Goal: Download file/media

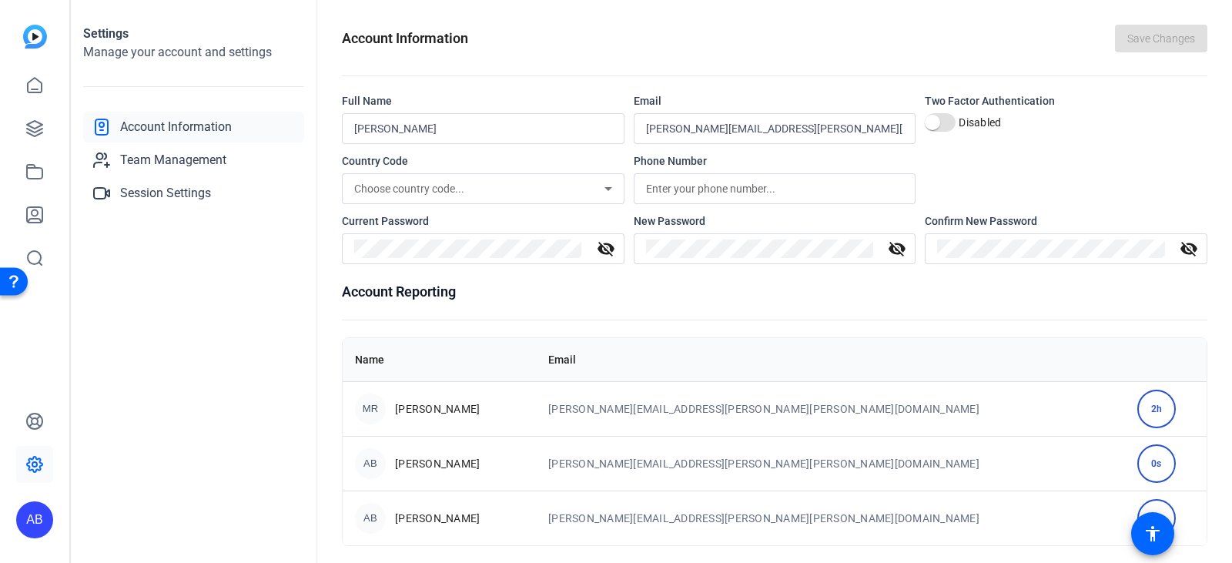
scroll to position [8, 0]
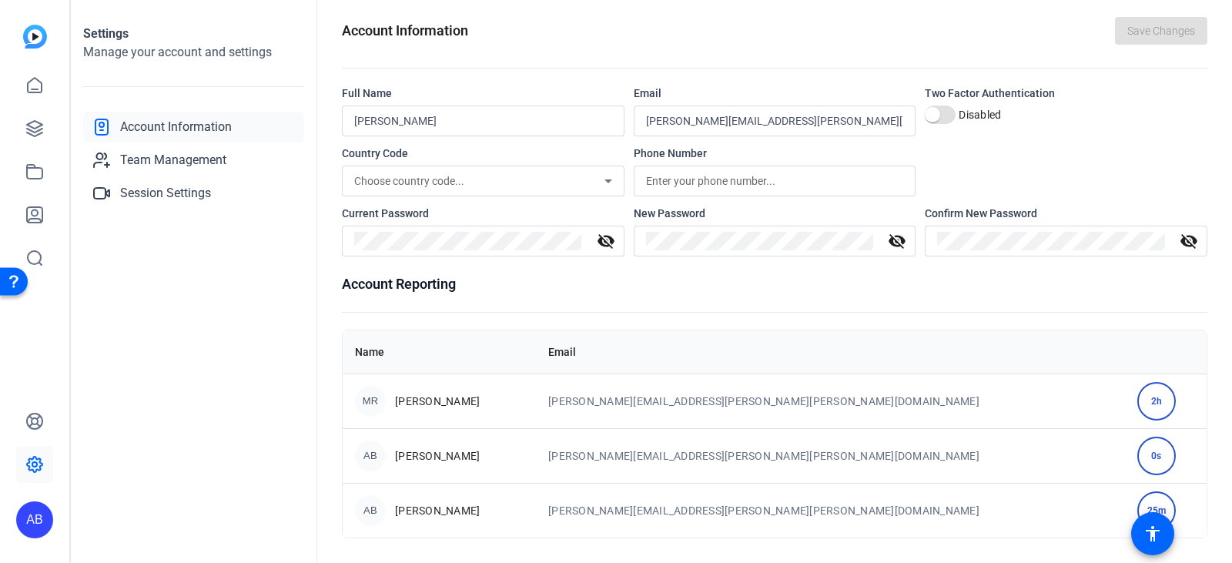
click at [24, 41] on img at bounding box center [35, 37] width 24 height 24
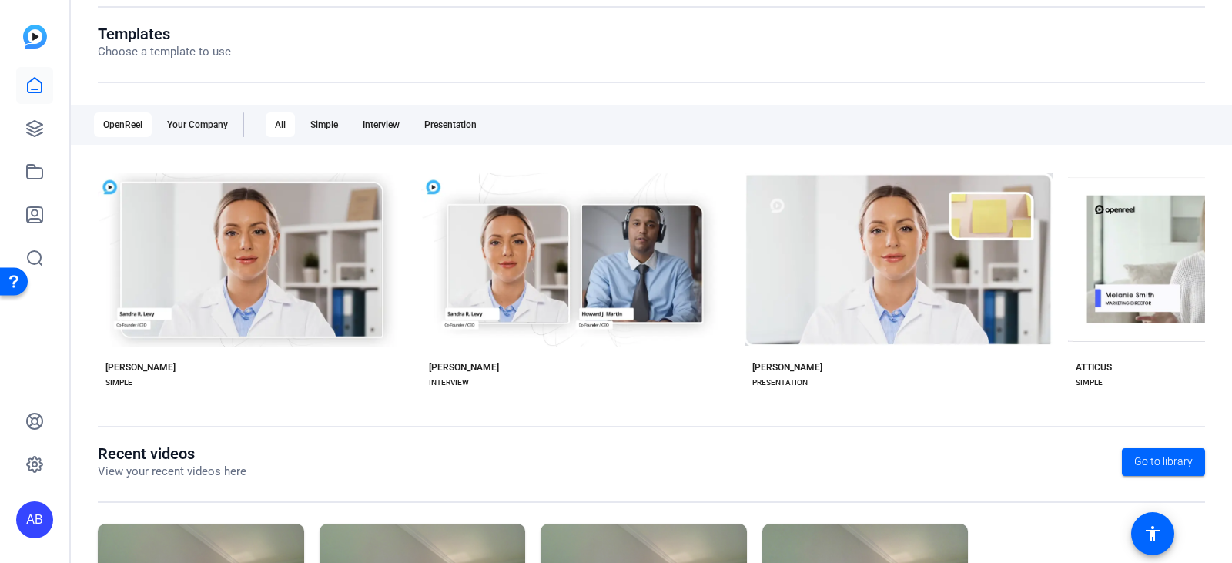
scroll to position [320, 0]
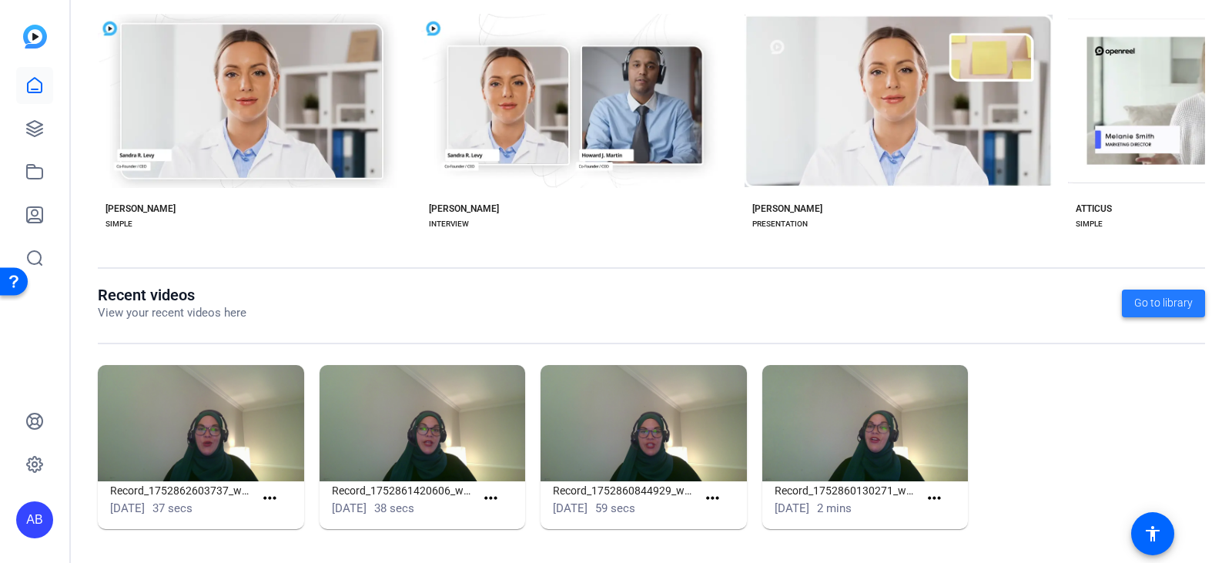
click at [1152, 307] on span "Go to library" at bounding box center [1164, 303] width 59 height 16
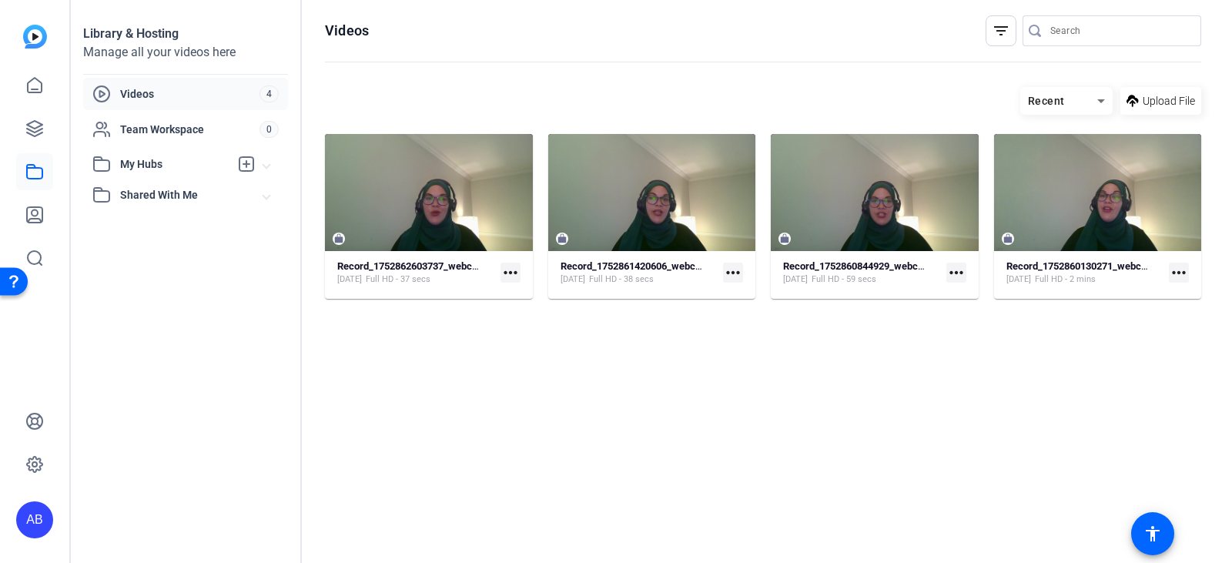
click at [997, 33] on mat-icon "filter_list" at bounding box center [1001, 31] width 18 height 18
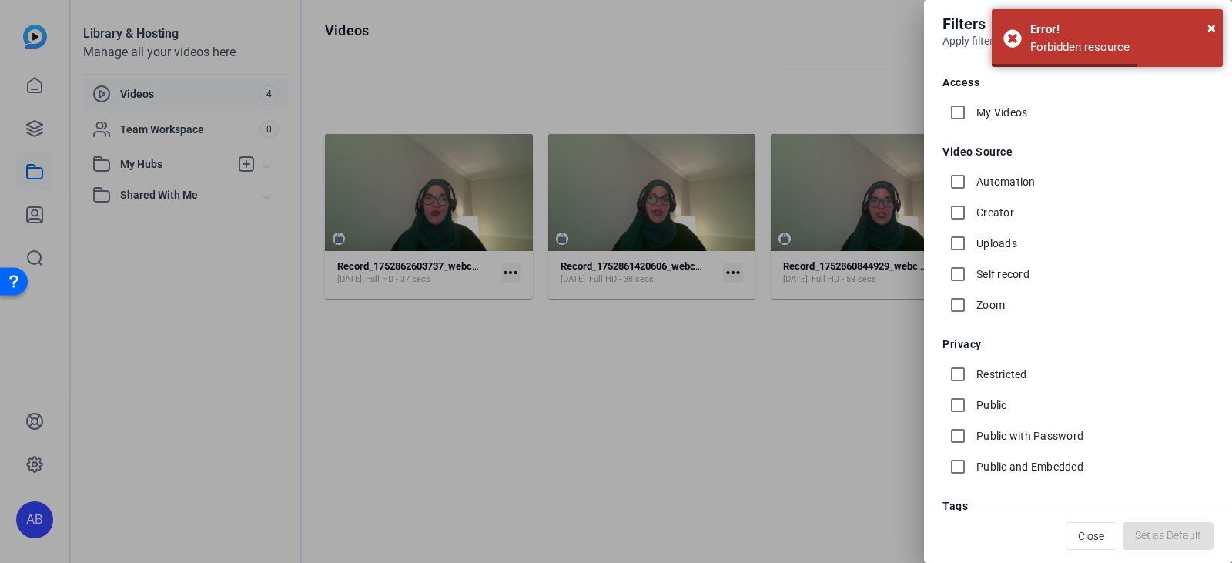
scroll to position [132, 0]
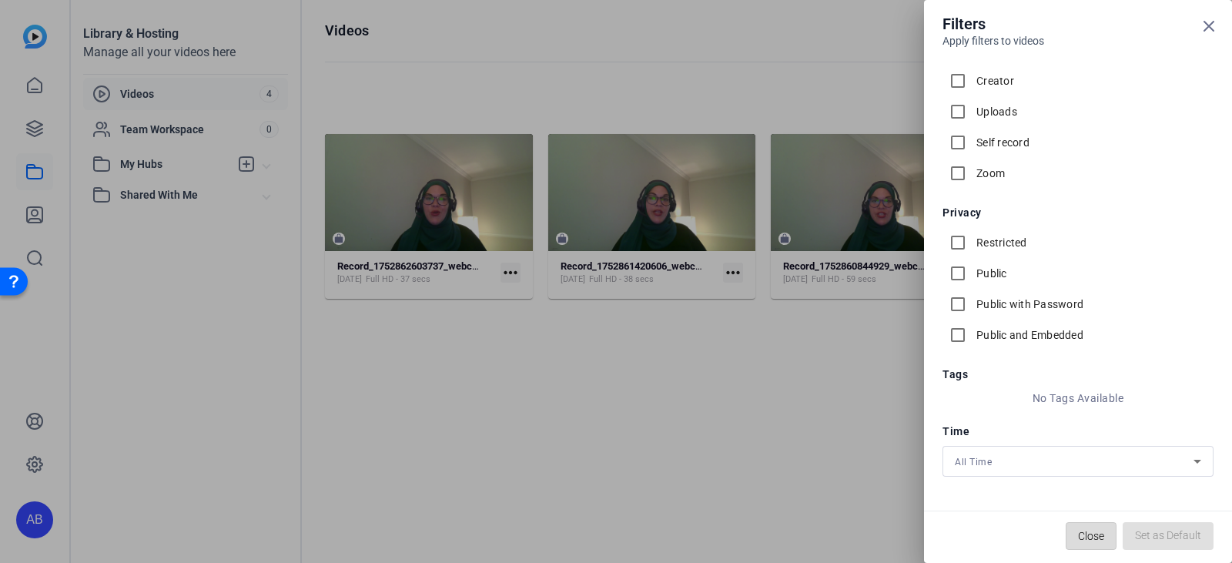
click at [1093, 535] on span "Close" at bounding box center [1091, 535] width 26 height 29
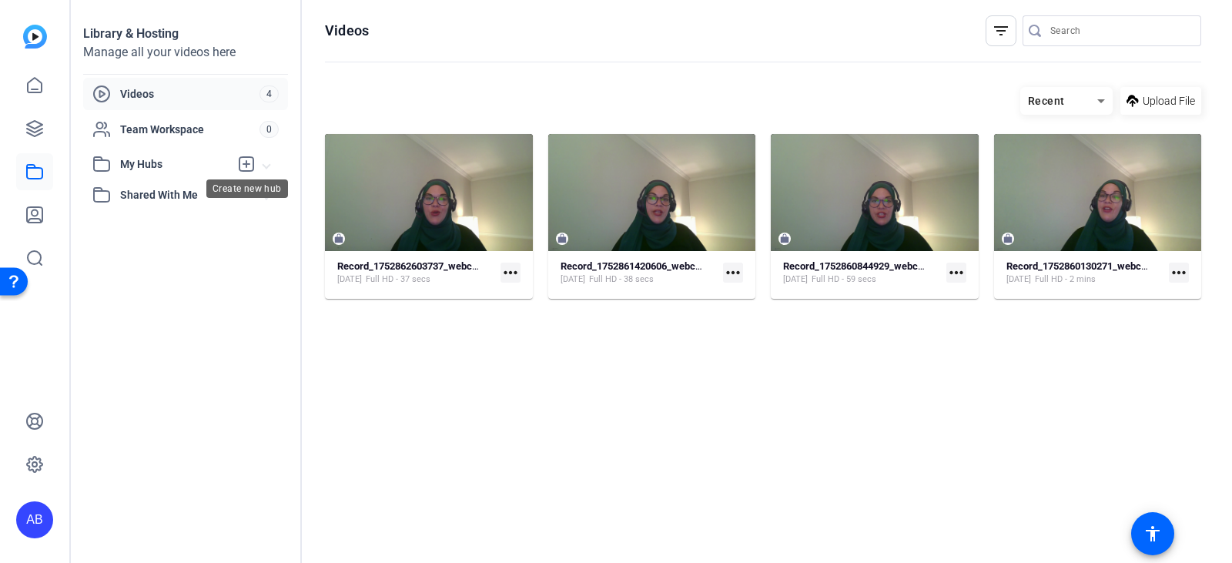
click at [244, 164] on icon at bounding box center [247, 164] width 14 height 14
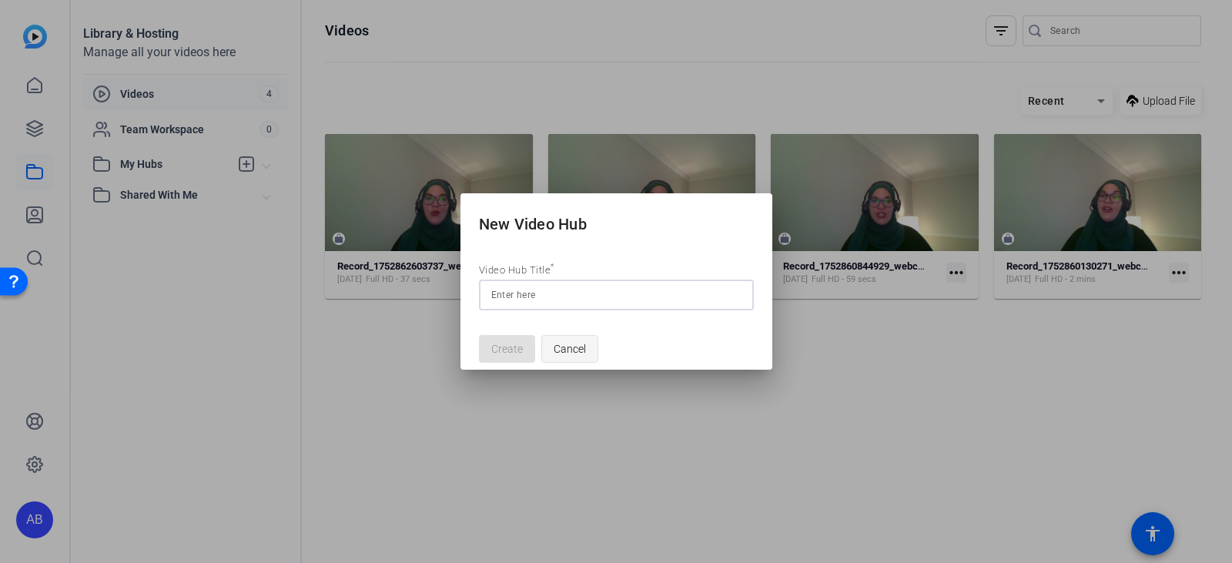
click at [563, 351] on span "Cancel" at bounding box center [570, 348] width 32 height 29
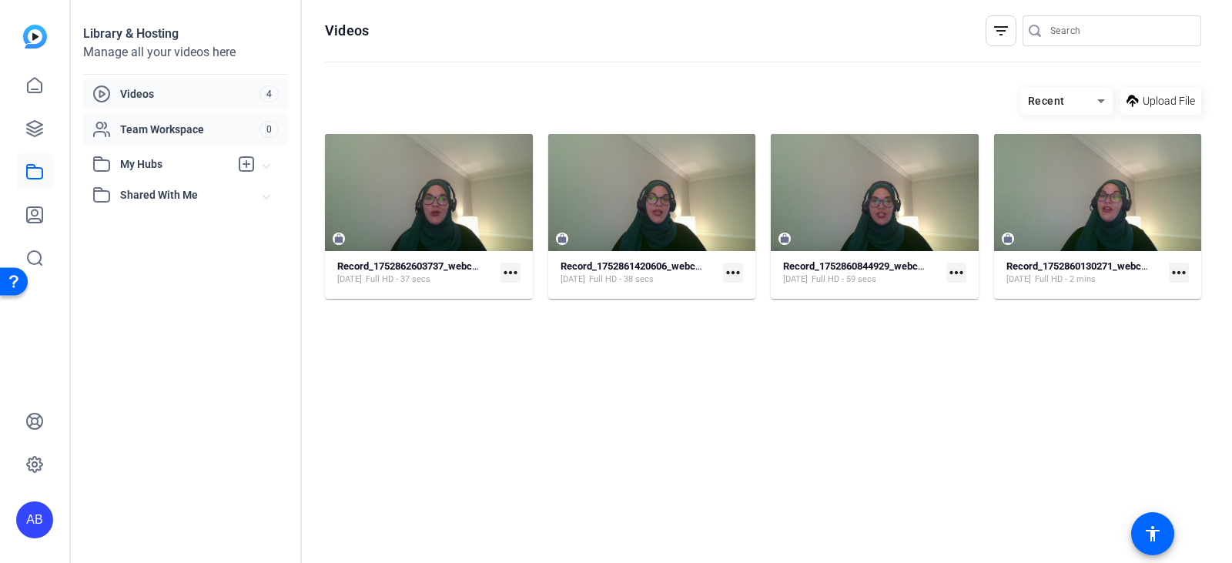
click at [176, 129] on span "Team Workspace" at bounding box center [189, 129] width 139 height 15
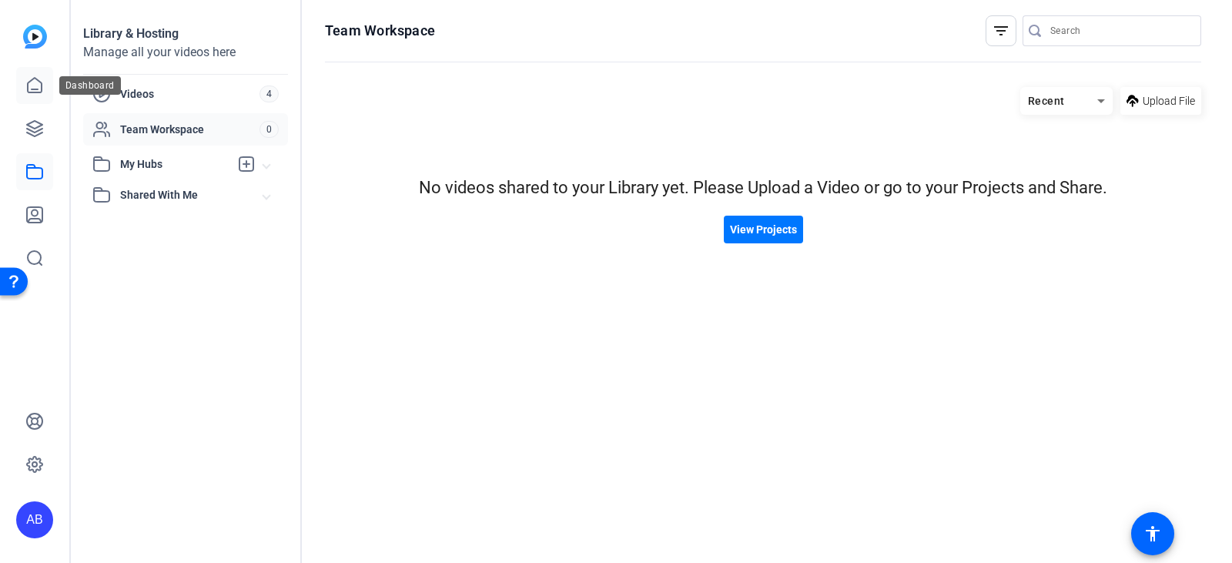
click at [33, 86] on icon at bounding box center [34, 85] width 18 height 18
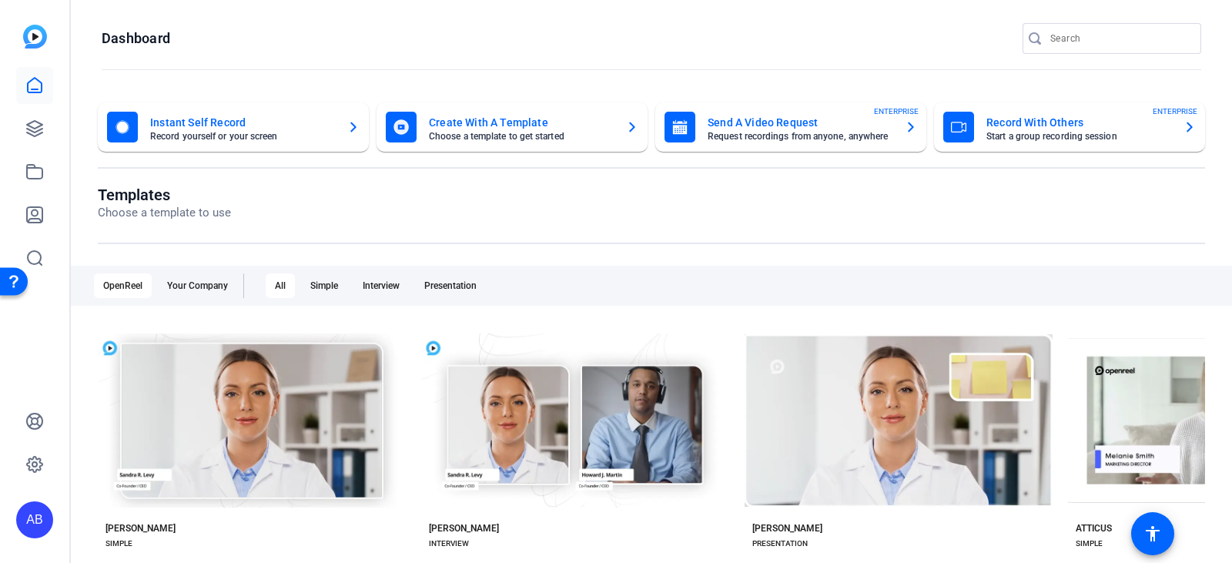
scroll to position [320, 0]
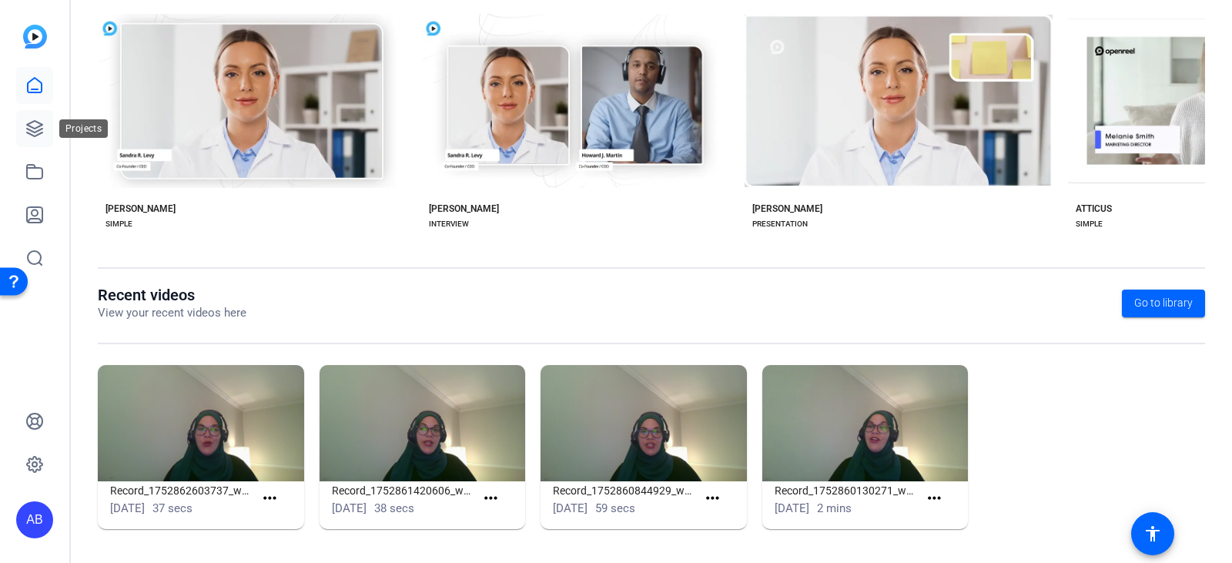
click at [35, 123] on icon at bounding box center [34, 128] width 18 height 18
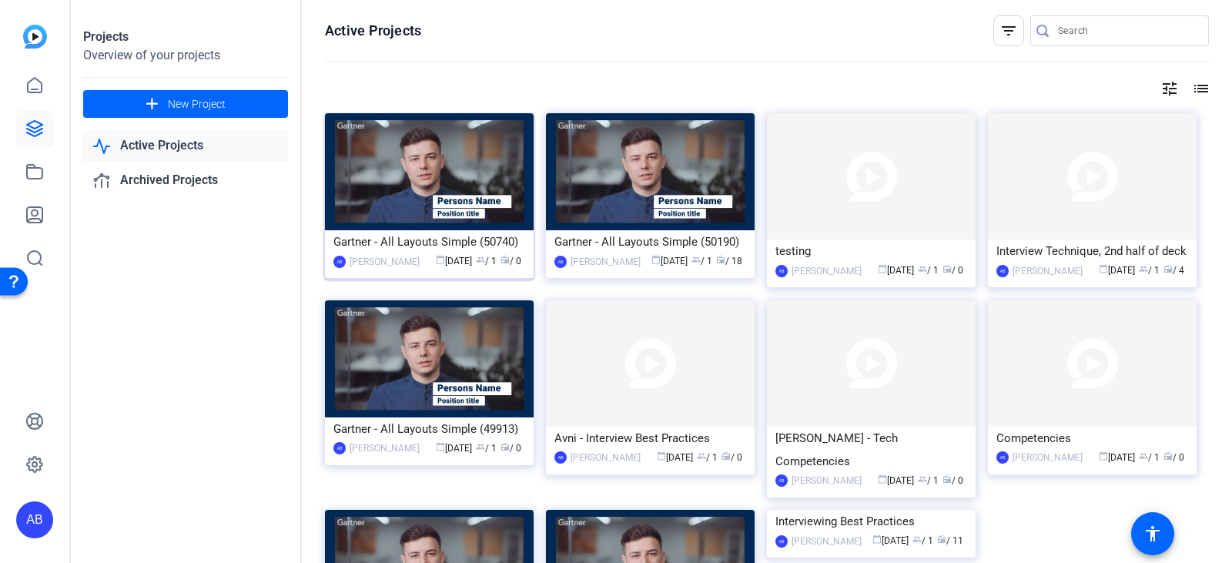
click at [421, 172] on img at bounding box center [429, 171] width 209 height 117
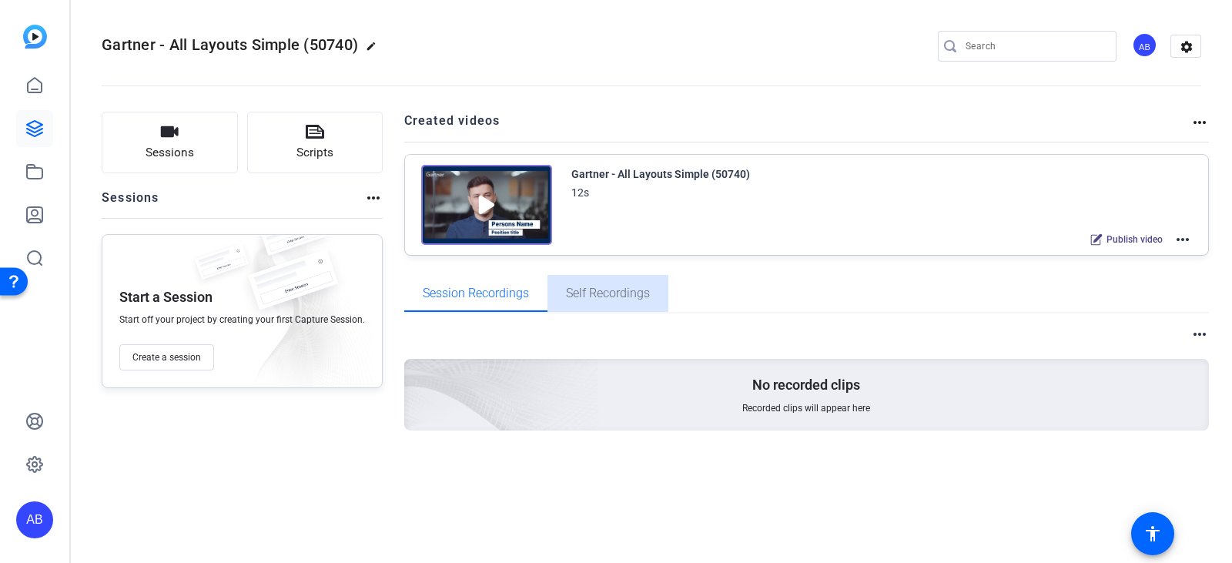
click at [622, 287] on span "Self Recordings" at bounding box center [608, 293] width 84 height 12
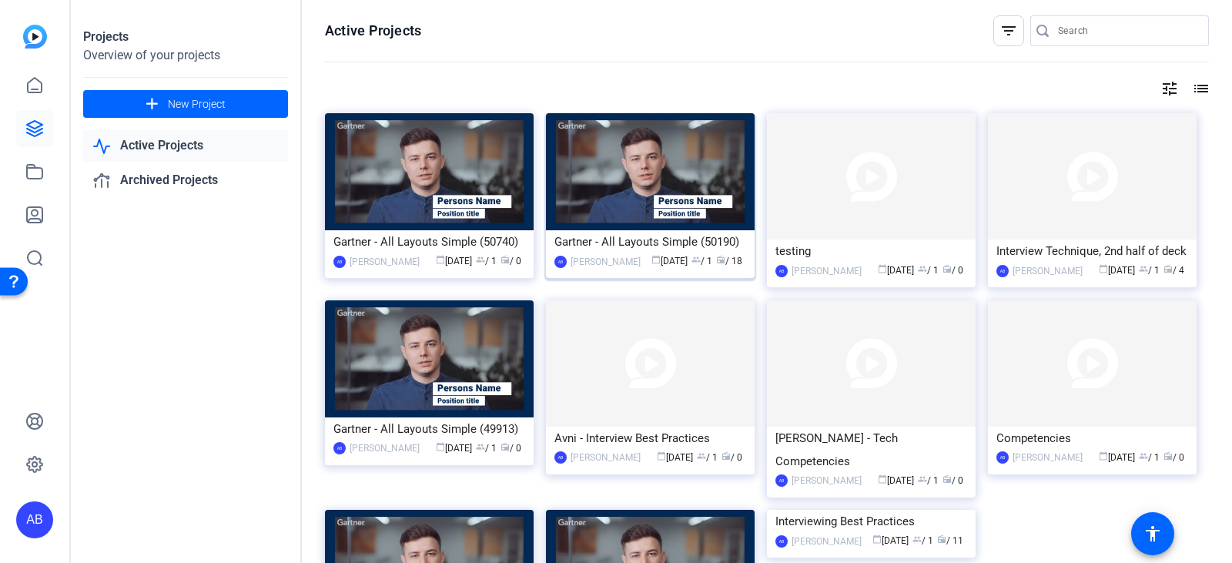
click at [639, 156] on img at bounding box center [650, 171] width 209 height 117
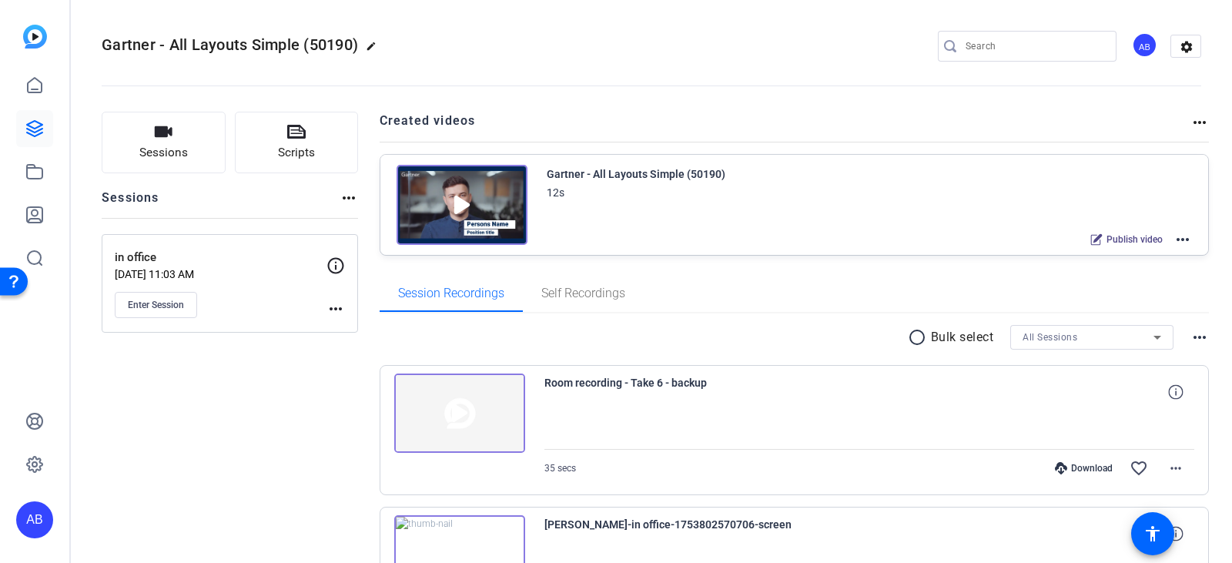
click at [1191, 330] on mat-icon "more_horiz" at bounding box center [1200, 337] width 18 height 18
click at [743, 241] on div at bounding box center [616, 281] width 1232 height 563
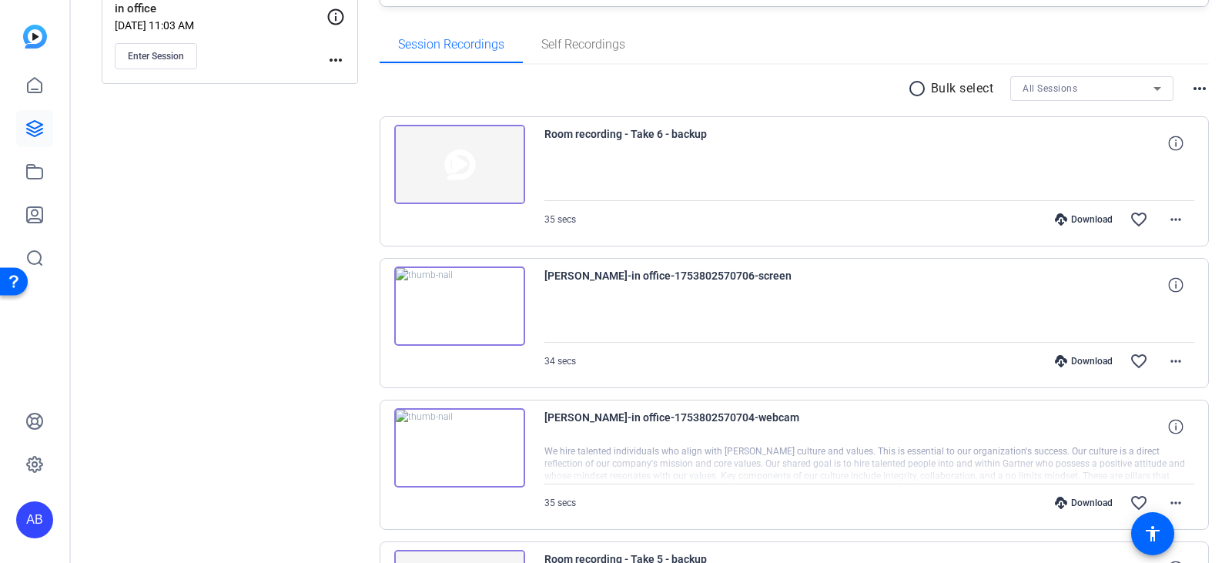
scroll to position [250, 0]
click at [457, 304] on img at bounding box center [459, 306] width 131 height 80
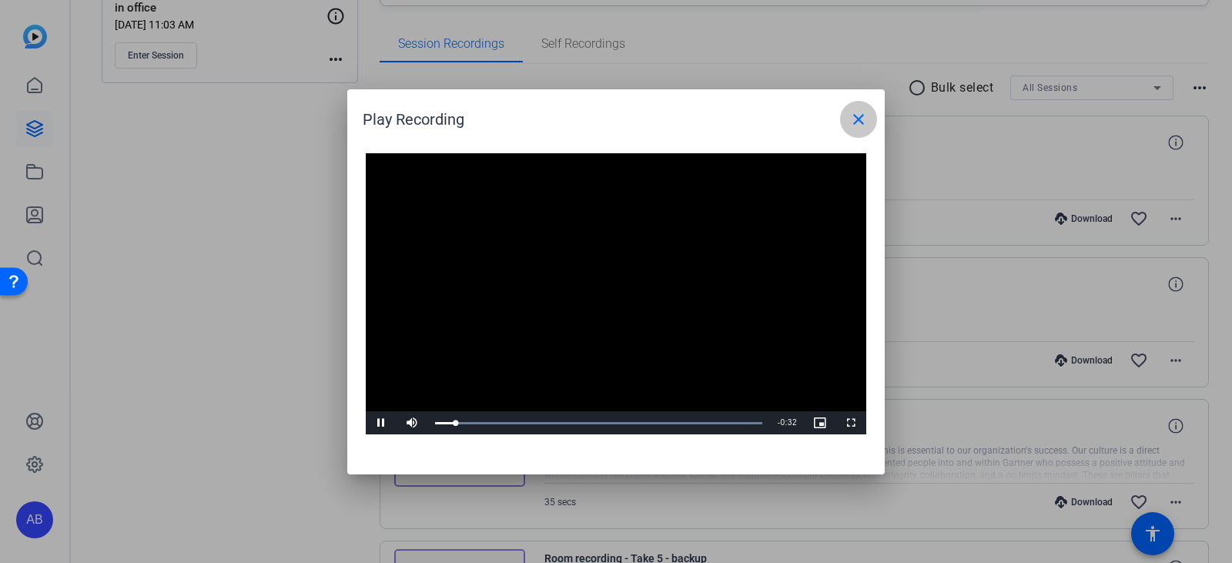
click at [856, 117] on mat-icon "close" at bounding box center [859, 119] width 18 height 18
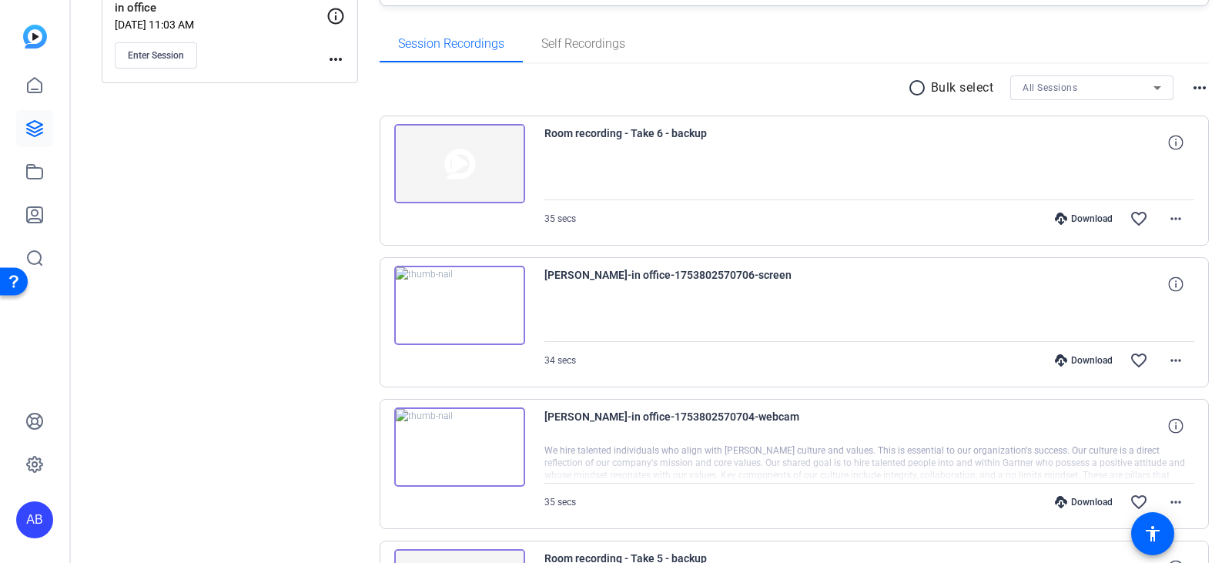
click at [460, 445] on img at bounding box center [459, 447] width 131 height 80
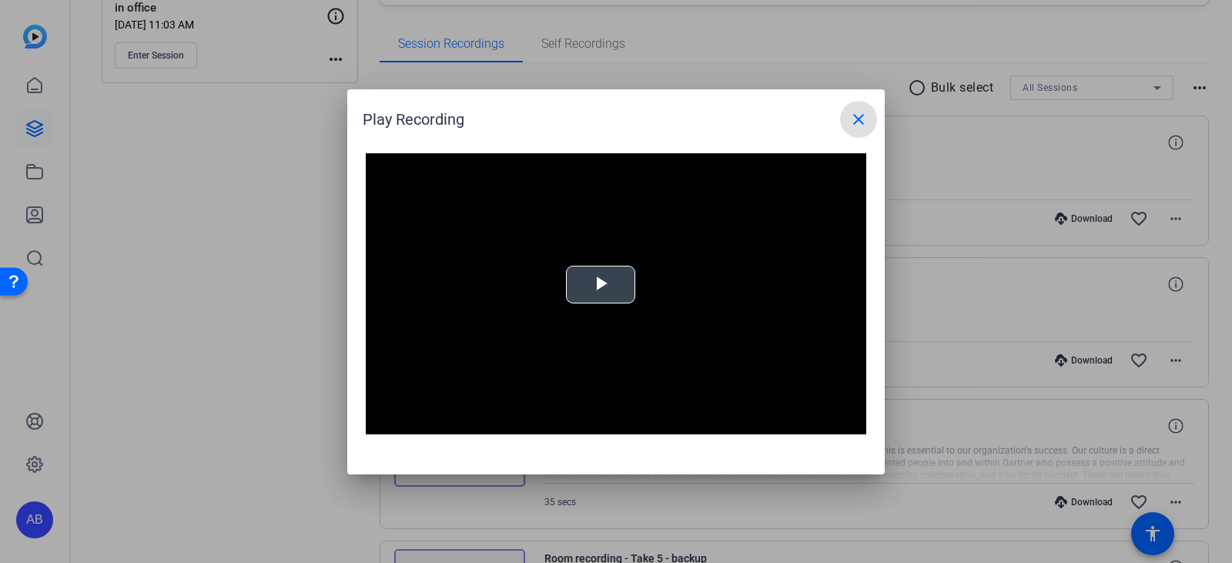
click at [601, 284] on span "Video Player" at bounding box center [601, 284] width 0 height 0
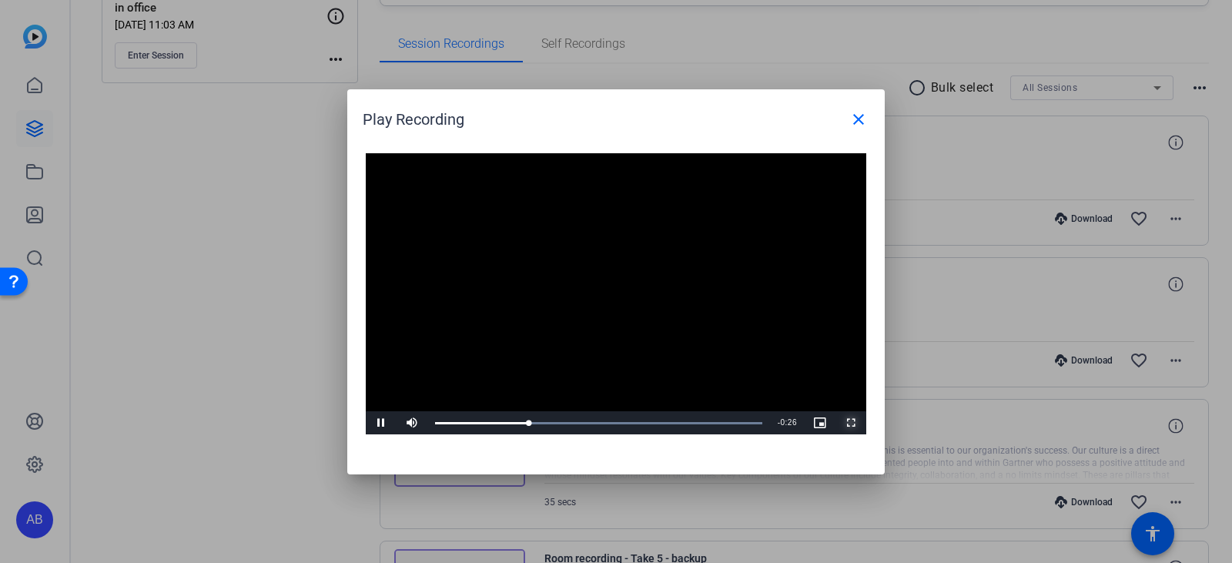
click at [853, 423] on span "Video Player" at bounding box center [851, 423] width 31 height 0
click at [860, 116] on mat-icon "close" at bounding box center [859, 119] width 18 height 18
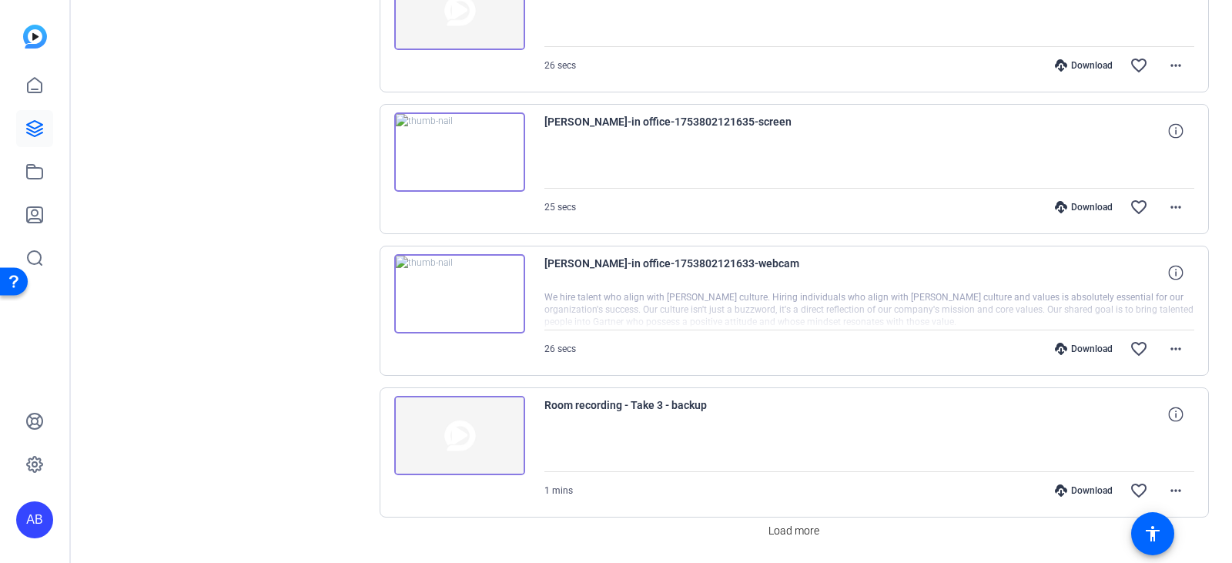
scroll to position [1304, 0]
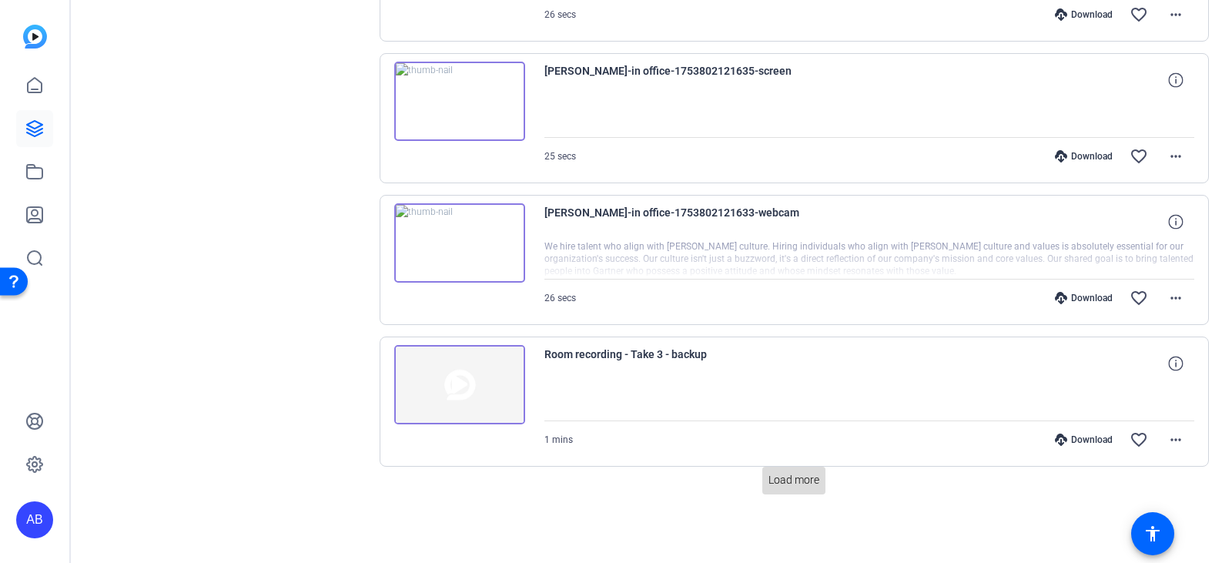
click at [803, 474] on span "Load more" at bounding box center [794, 480] width 51 height 16
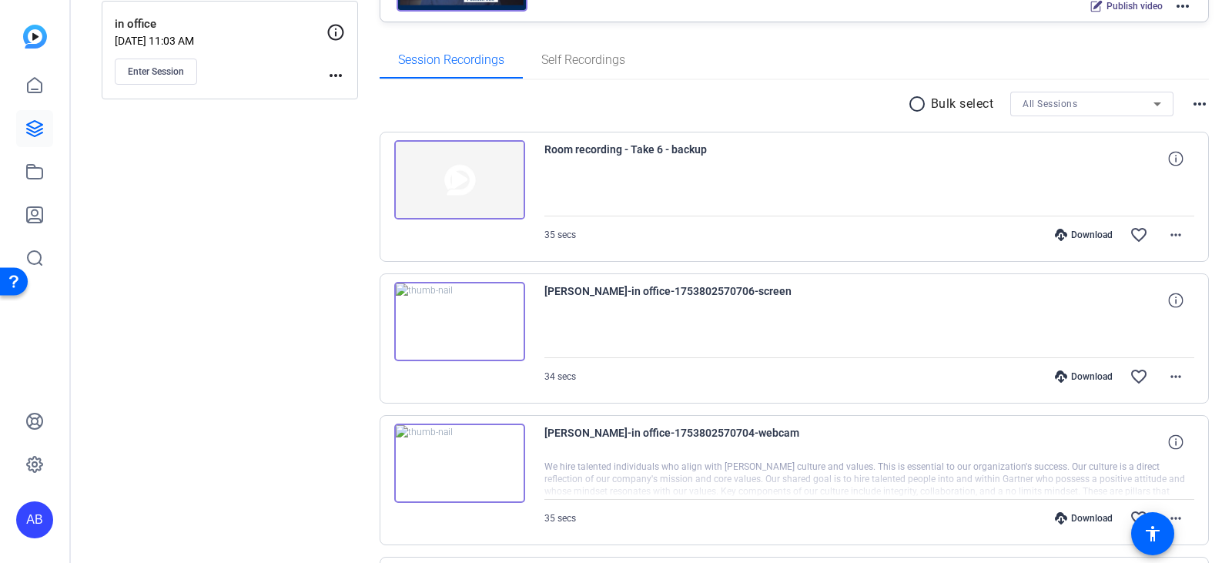
scroll to position [0, 0]
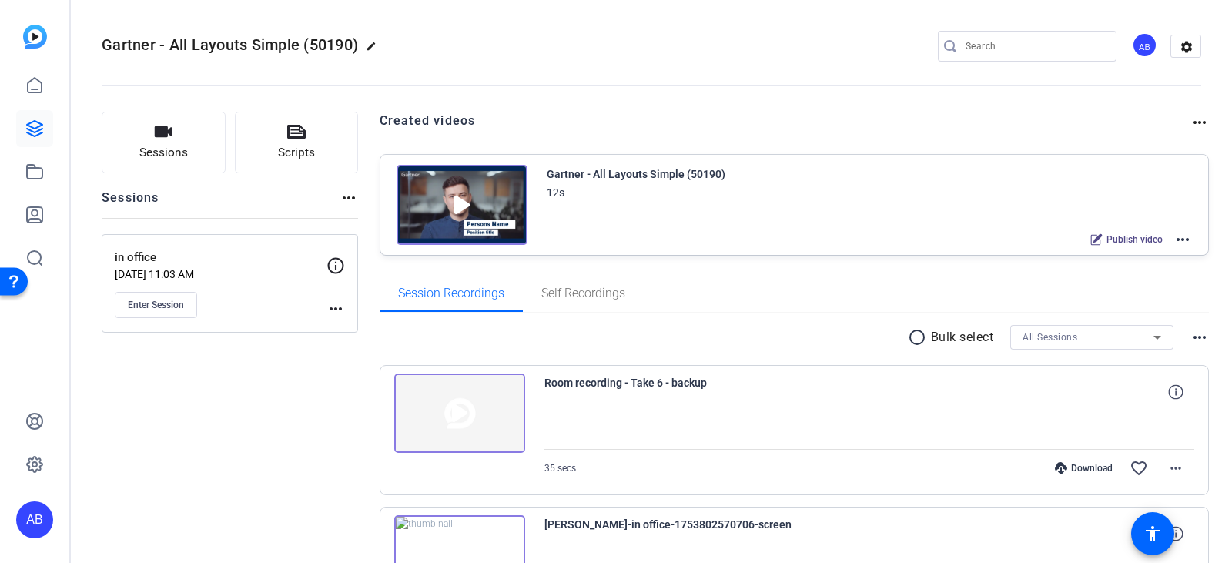
click at [458, 197] on img at bounding box center [462, 205] width 131 height 80
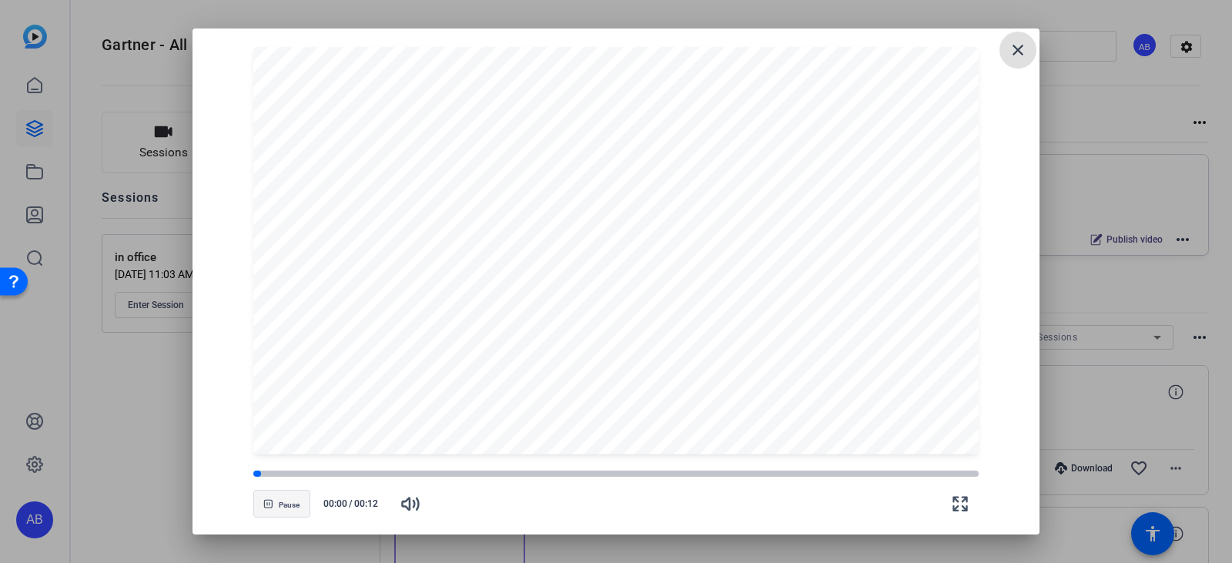
click at [284, 504] on span "Pause" at bounding box center [289, 505] width 21 height 9
drag, startPoint x: 284, startPoint y: 504, endPoint x: 293, endPoint y: 492, distance: 14.8
click at [294, 492] on button "Play" at bounding box center [281, 504] width 57 height 28
click at [1018, 49] on mat-icon "close" at bounding box center [1018, 50] width 18 height 18
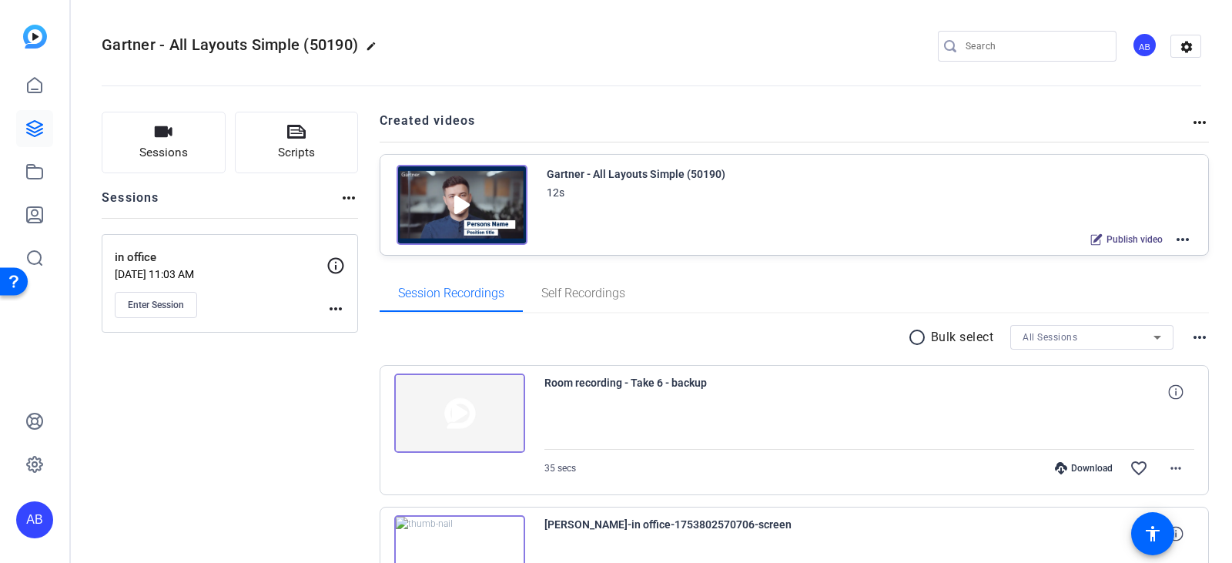
click at [373, 43] on mat-icon "edit" at bounding box center [375, 50] width 18 height 18
click at [333, 308] on mat-icon "more_horiz" at bounding box center [336, 309] width 18 height 18
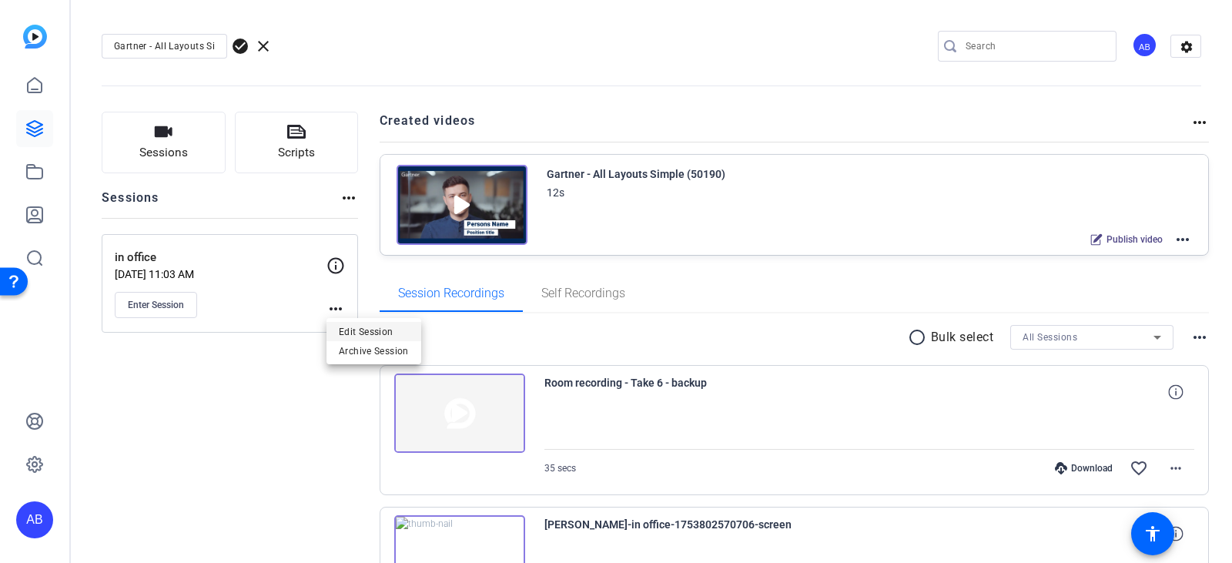
click at [367, 330] on span "Edit Session" at bounding box center [374, 331] width 70 height 18
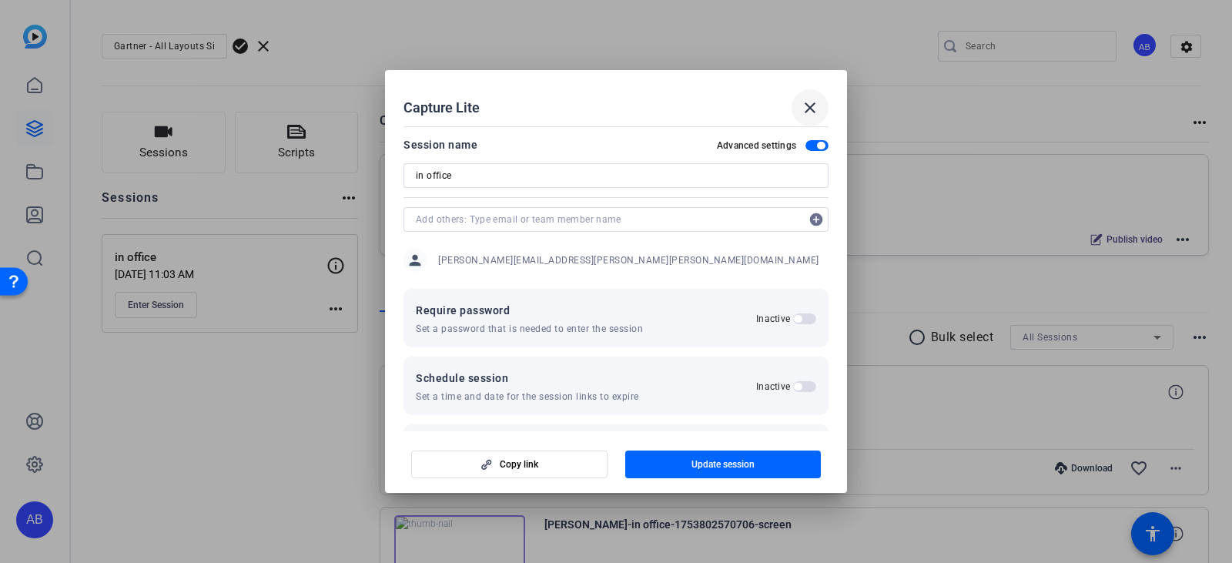
click at [808, 105] on mat-icon "close" at bounding box center [810, 108] width 18 height 18
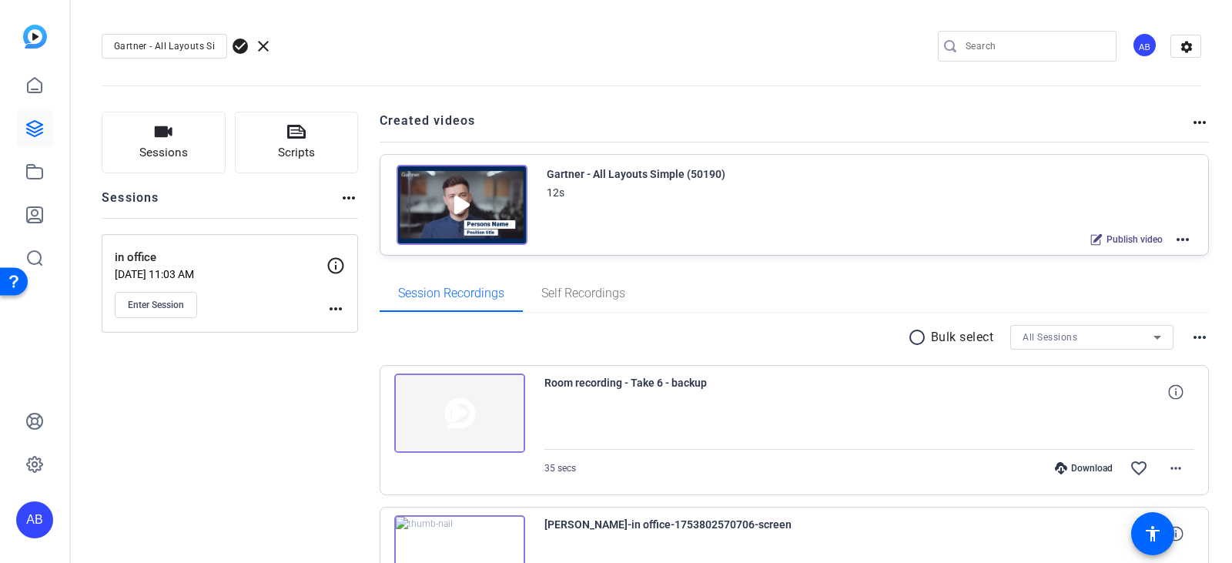
click at [1191, 124] on mat-icon "more_horiz" at bounding box center [1200, 122] width 18 height 18
click at [1177, 238] on div at bounding box center [616, 281] width 1232 height 563
click at [1177, 238] on mat-icon "more_horiz" at bounding box center [1183, 239] width 18 height 18
click at [1078, 252] on span "Edit in Creator" at bounding box center [1118, 258] width 107 height 18
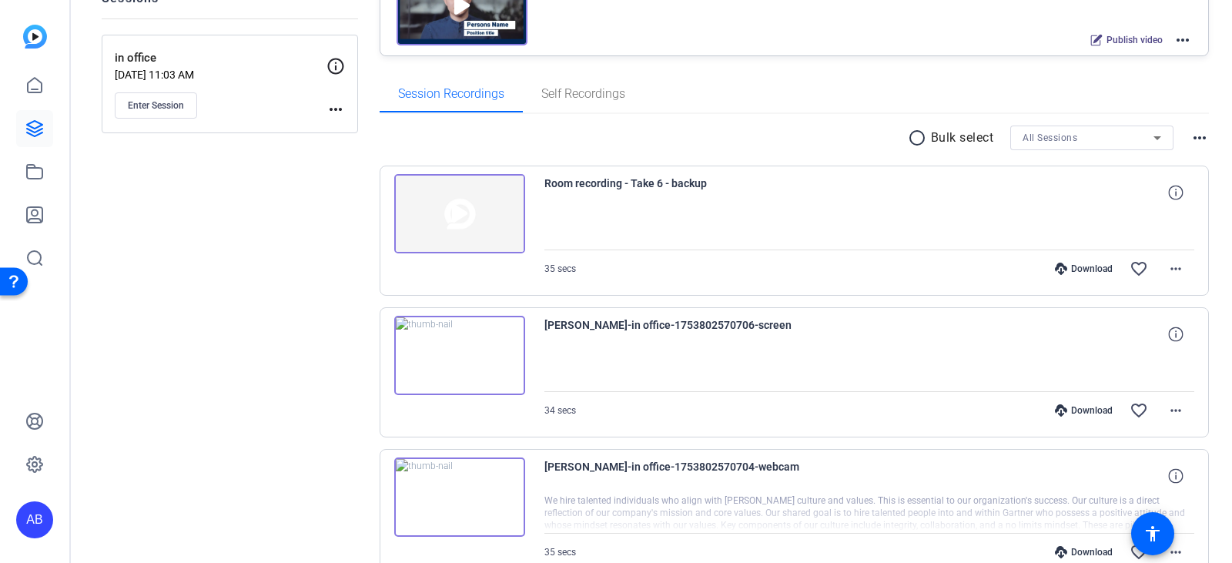
scroll to position [200, 0]
click at [1085, 410] on div "Download" at bounding box center [1084, 410] width 73 height 12
click at [1074, 265] on div "Download" at bounding box center [1084, 268] width 73 height 12
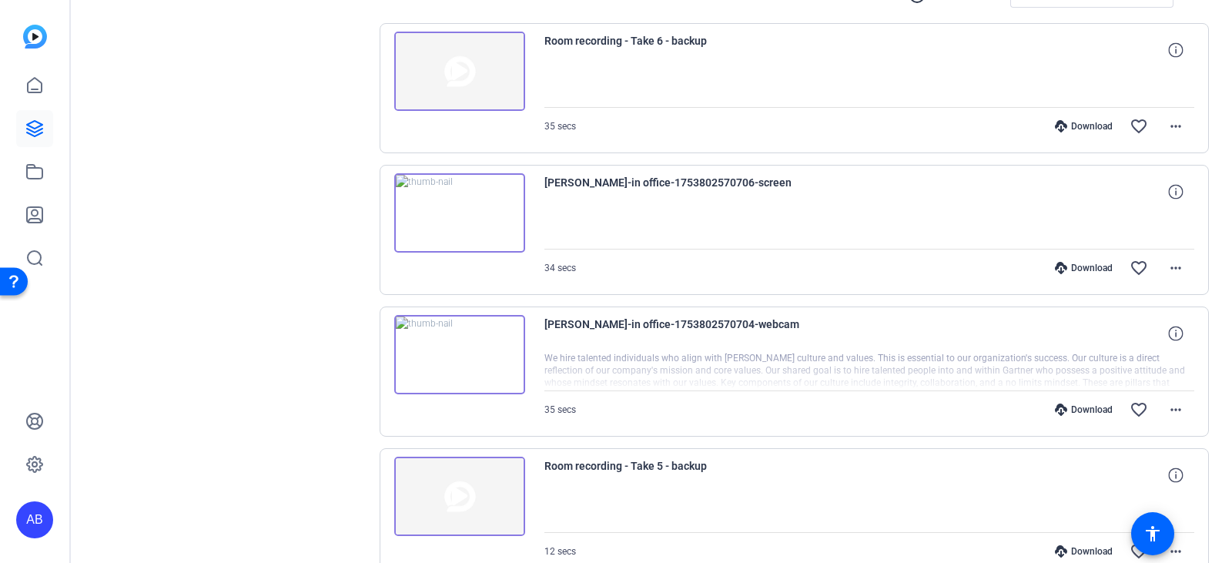
scroll to position [343, 0]
click at [1081, 406] on div "Download" at bounding box center [1084, 409] width 73 height 12
click at [1167, 411] on mat-icon "more_horiz" at bounding box center [1176, 409] width 18 height 18
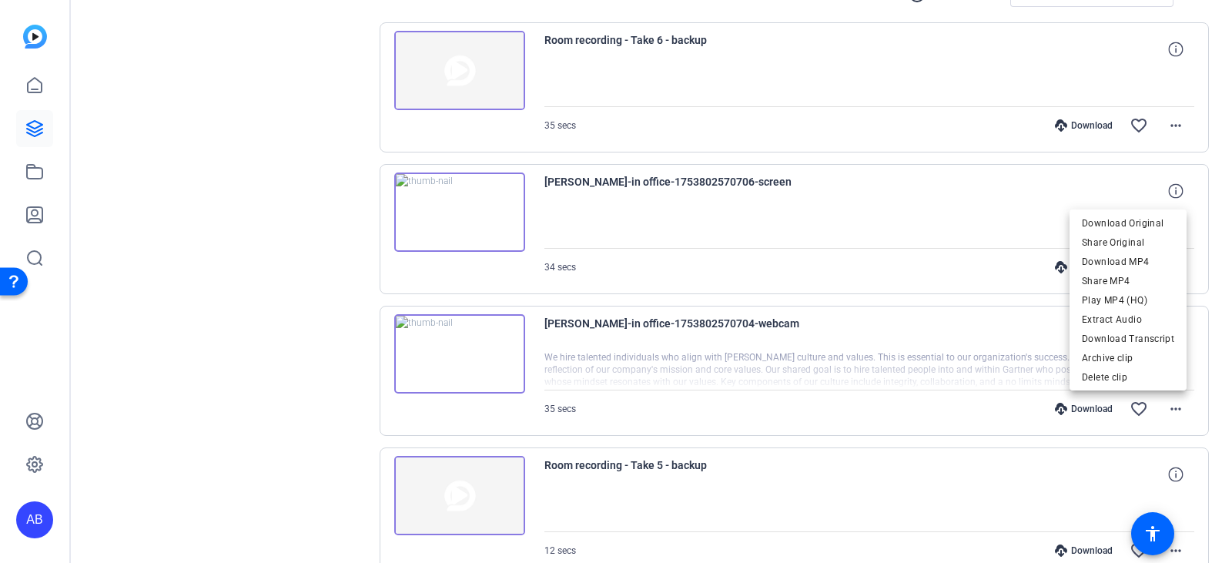
click at [242, 223] on div at bounding box center [616, 281] width 1232 height 563
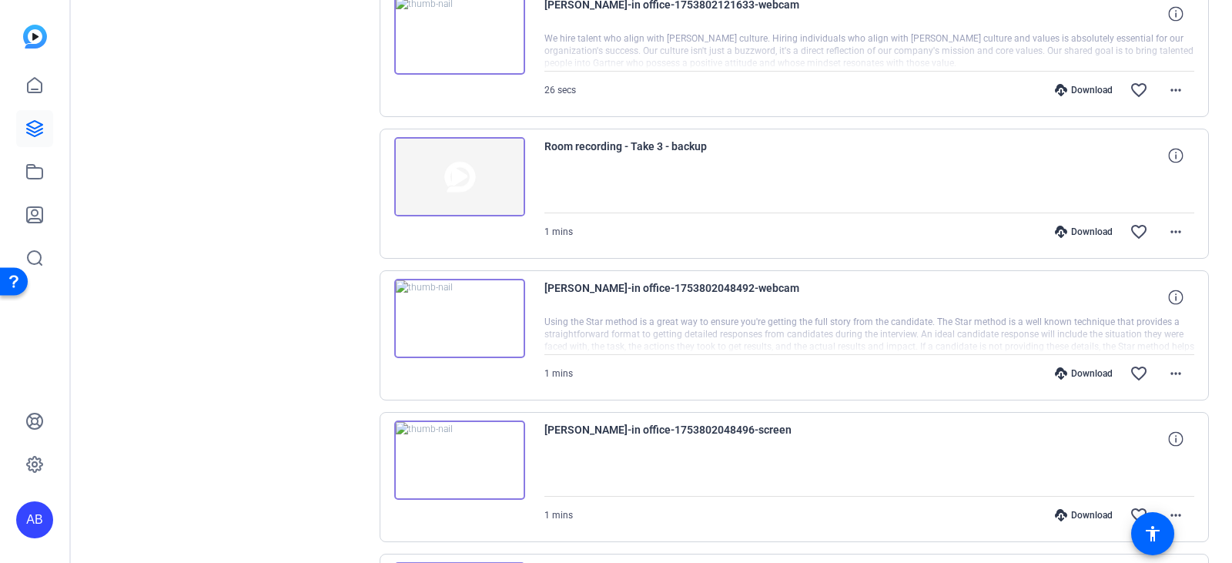
scroll to position [1515, 0]
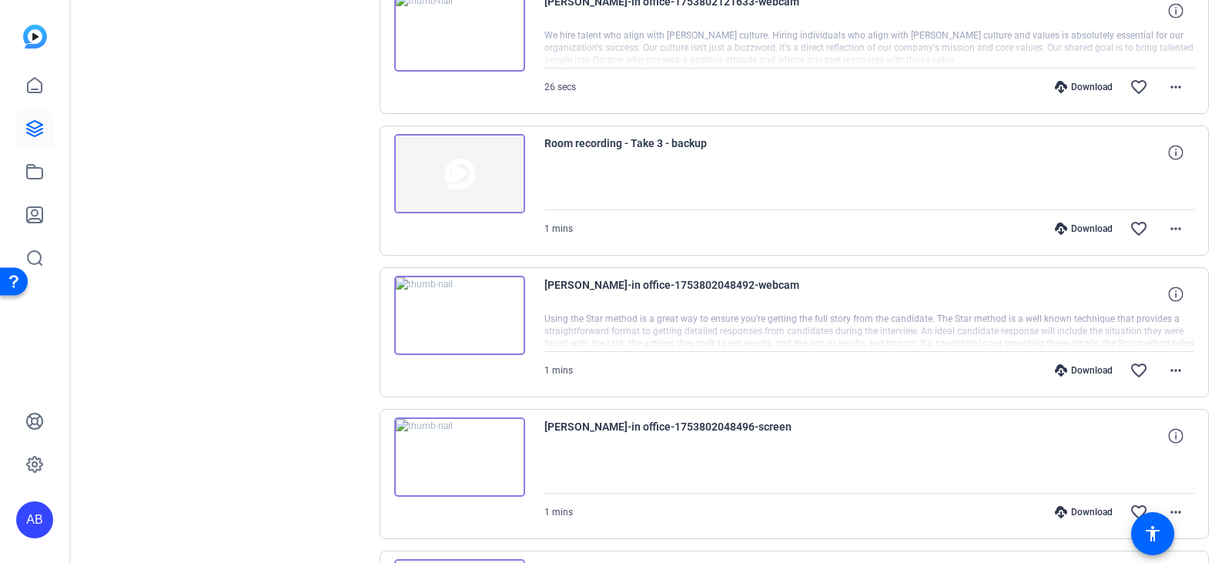
click at [456, 319] on img at bounding box center [459, 316] width 131 height 80
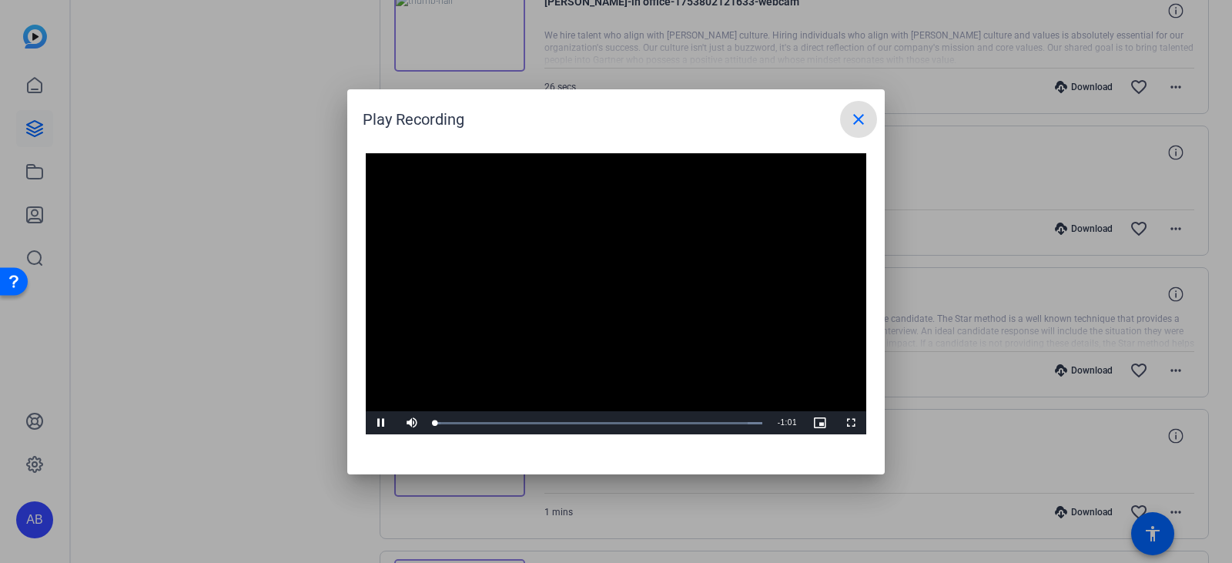
click at [592, 287] on video "Video Player" at bounding box center [616, 294] width 501 height 282
click at [381, 423] on span "Video Player" at bounding box center [381, 423] width 31 height 0
click at [861, 112] on mat-icon "close" at bounding box center [859, 119] width 18 height 18
